Goal: Check status: Check status

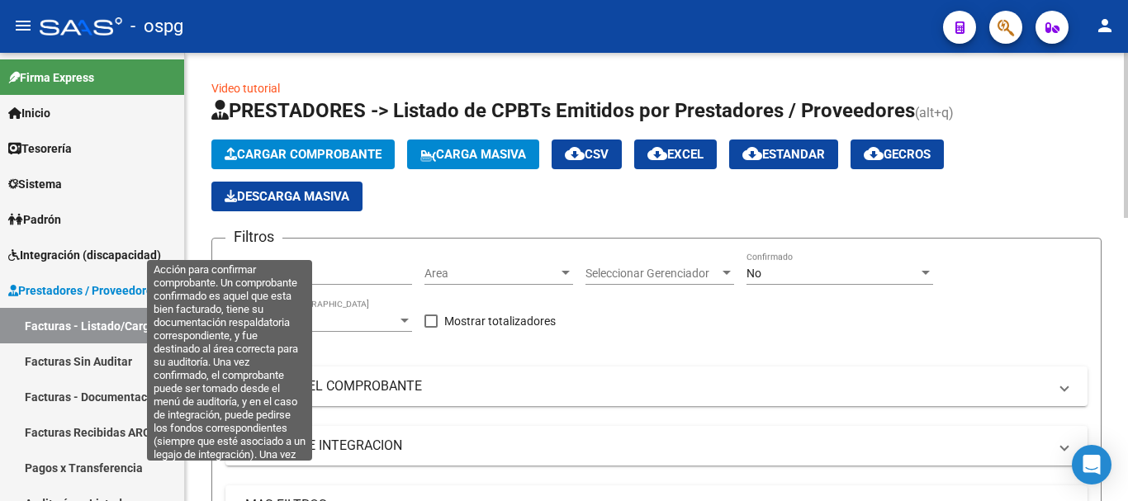
scroll to position [766, 0]
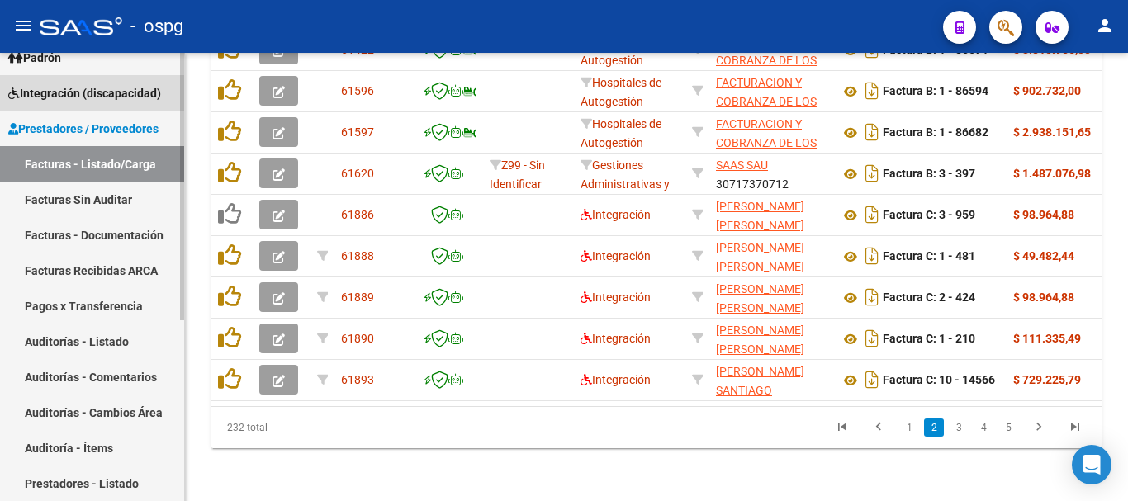
click at [83, 88] on span "Integración (discapacidad)" at bounding box center [84, 93] width 153 height 18
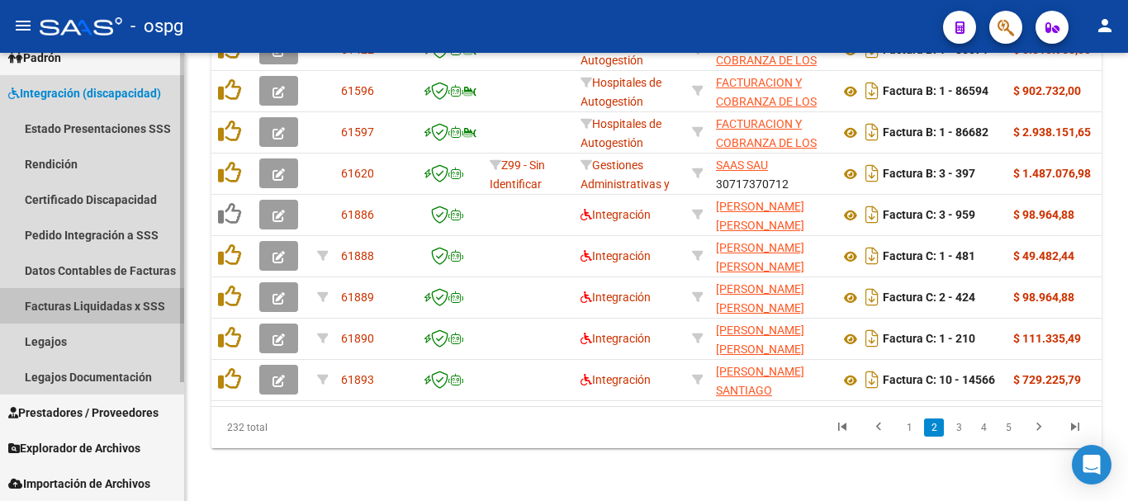
click at [91, 306] on link "Facturas Liquidadas x SSS" at bounding box center [92, 306] width 184 height 36
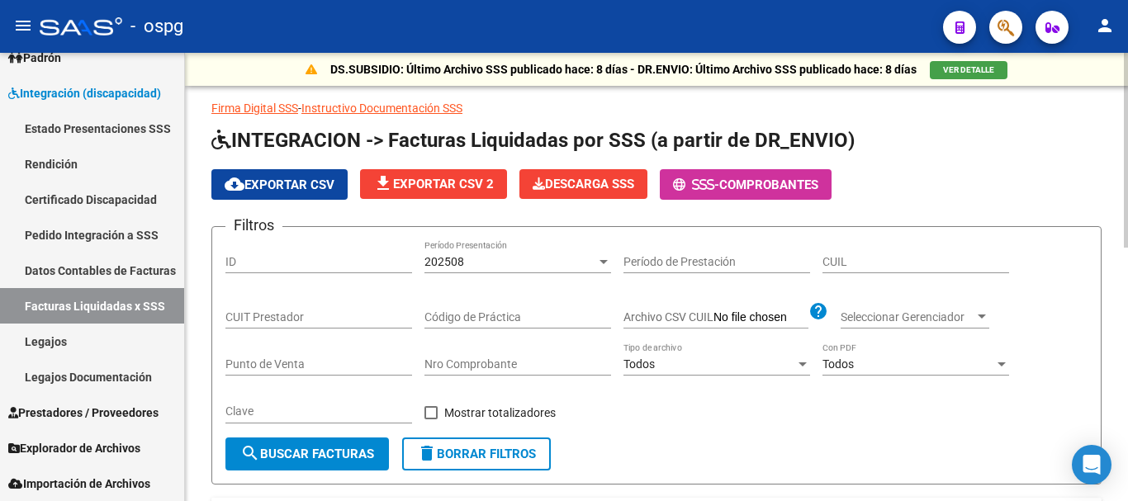
click at [540, 257] on div "202508" at bounding box center [510, 262] width 172 height 14
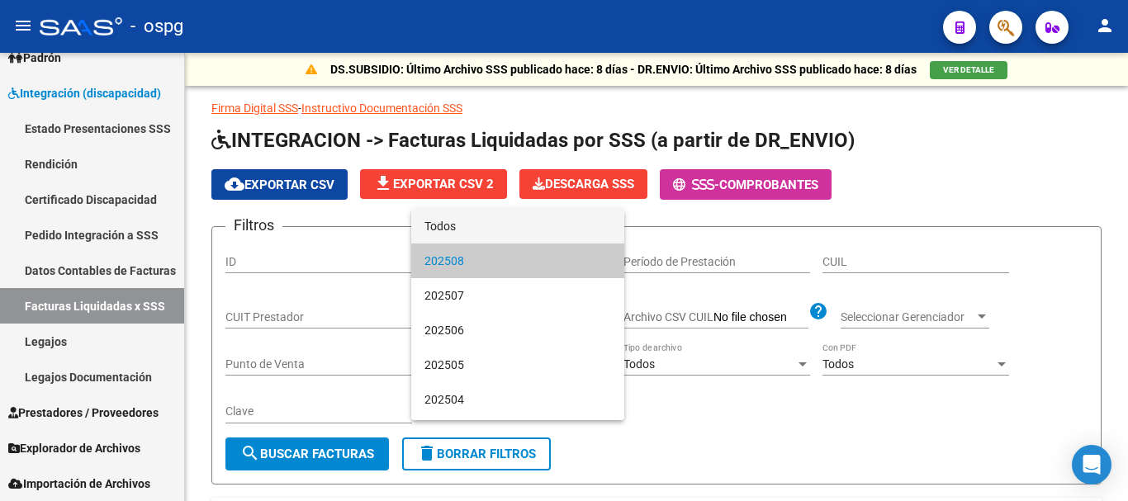
click at [463, 227] on span "Todos" at bounding box center [517, 226] width 187 height 35
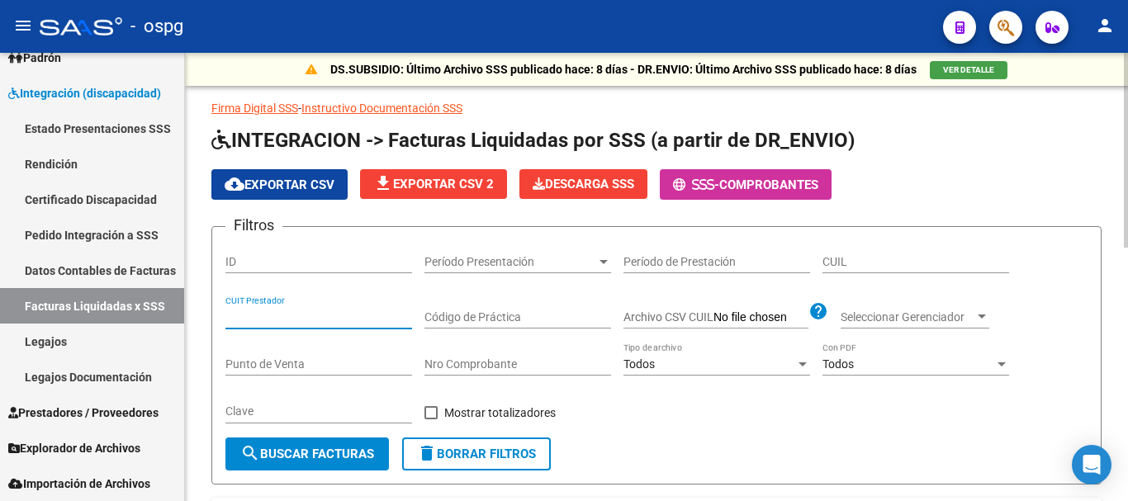
paste input "27-37217811-1"
type input "27-37217811-1"
click at [297, 462] on span "search Buscar Facturas" at bounding box center [307, 454] width 134 height 15
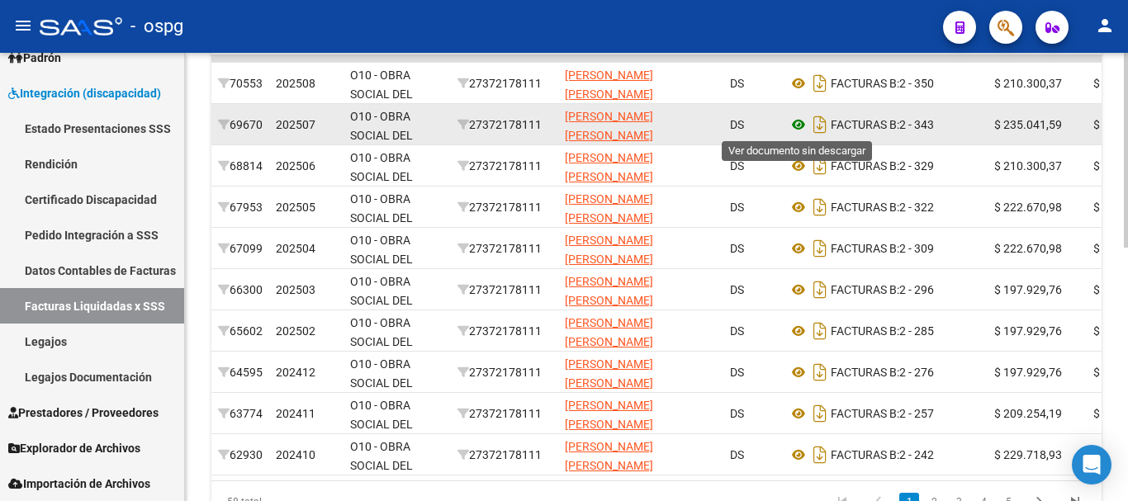
click at [797, 121] on icon at bounding box center [798, 125] width 21 height 20
